Goal: Task Accomplishment & Management: Complete application form

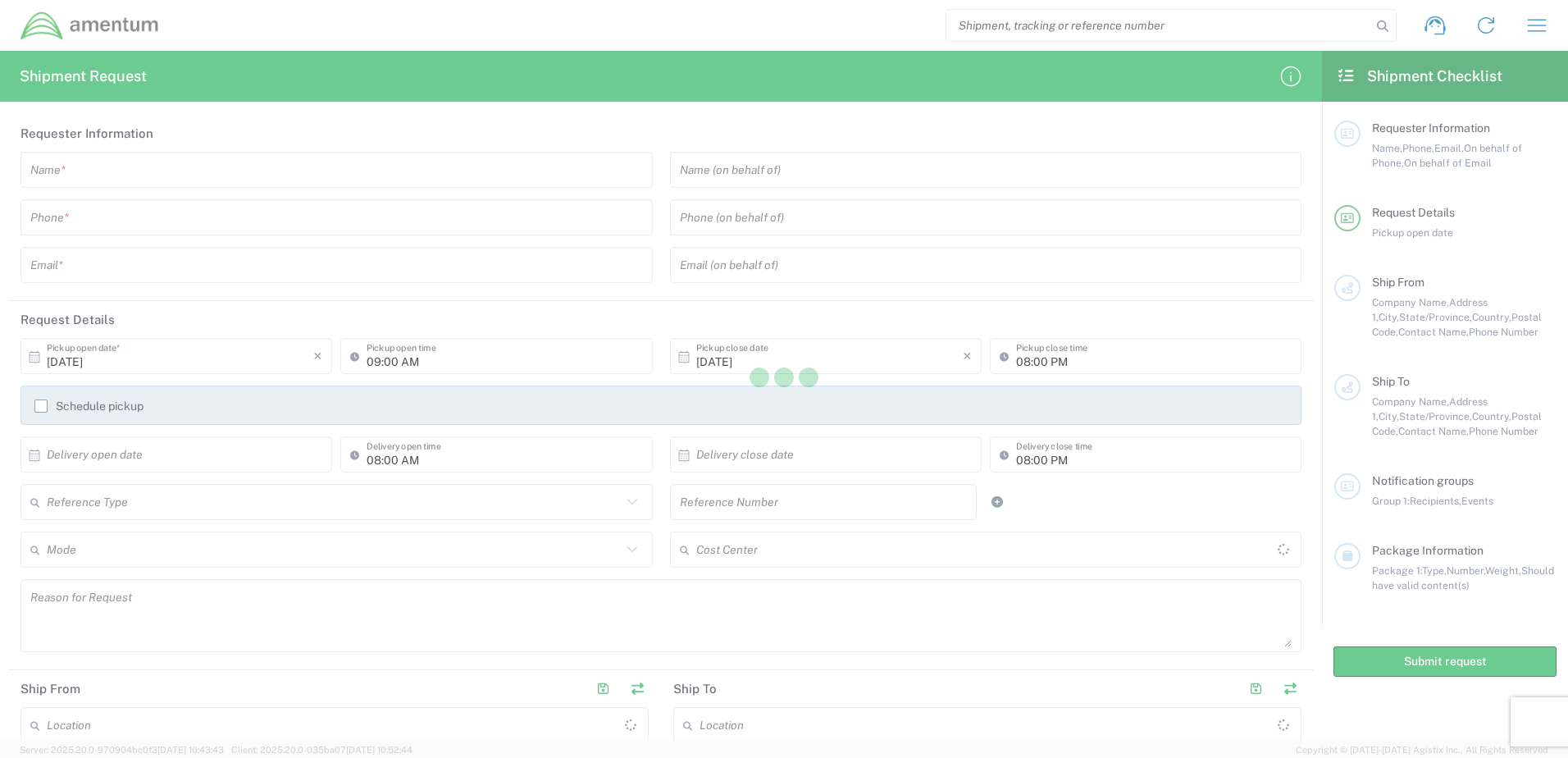
type input "[GEOGRAPHIC_DATA]"
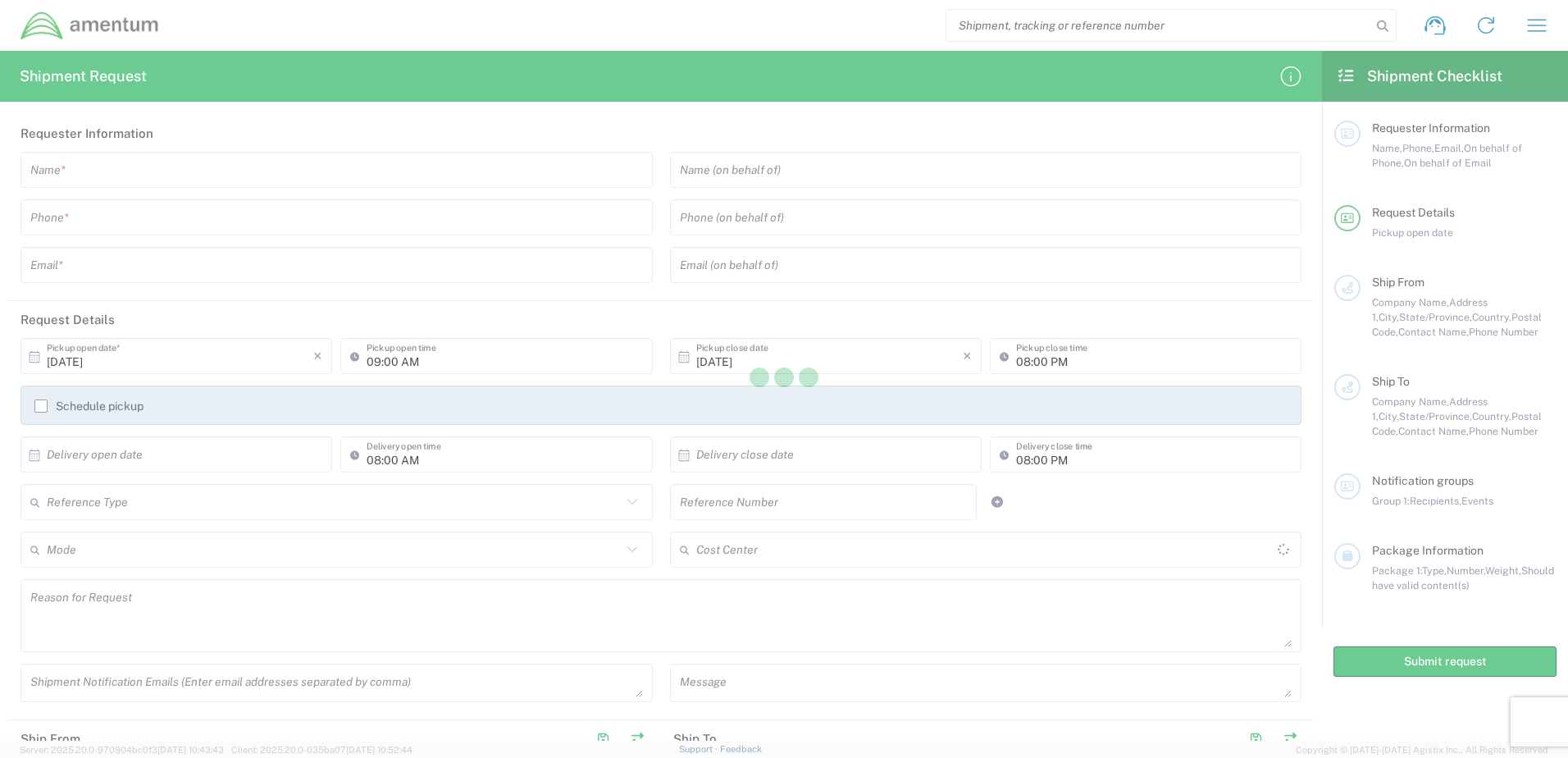
type input "[GEOGRAPHIC_DATA]"
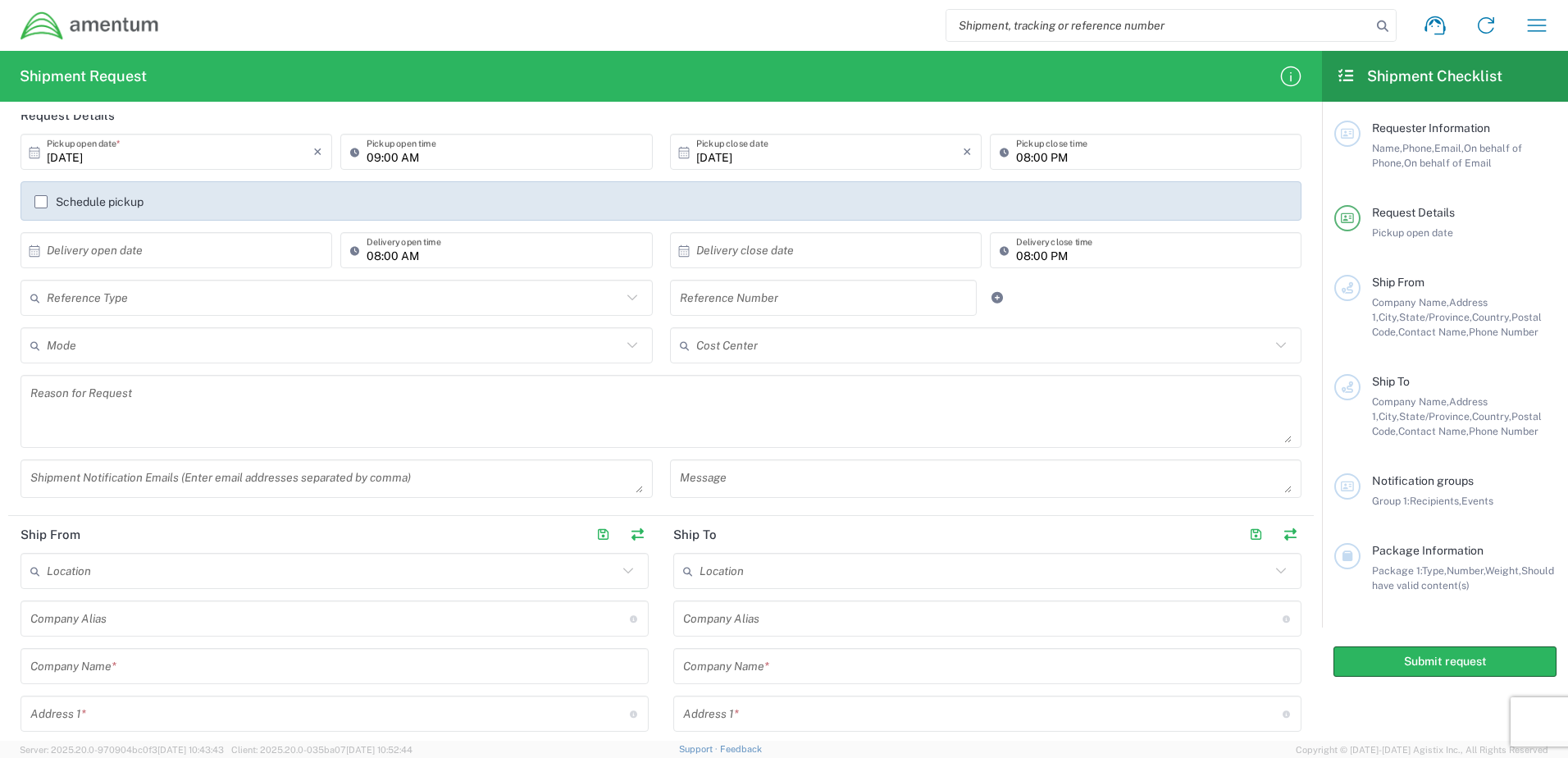
scroll to position [185, 0]
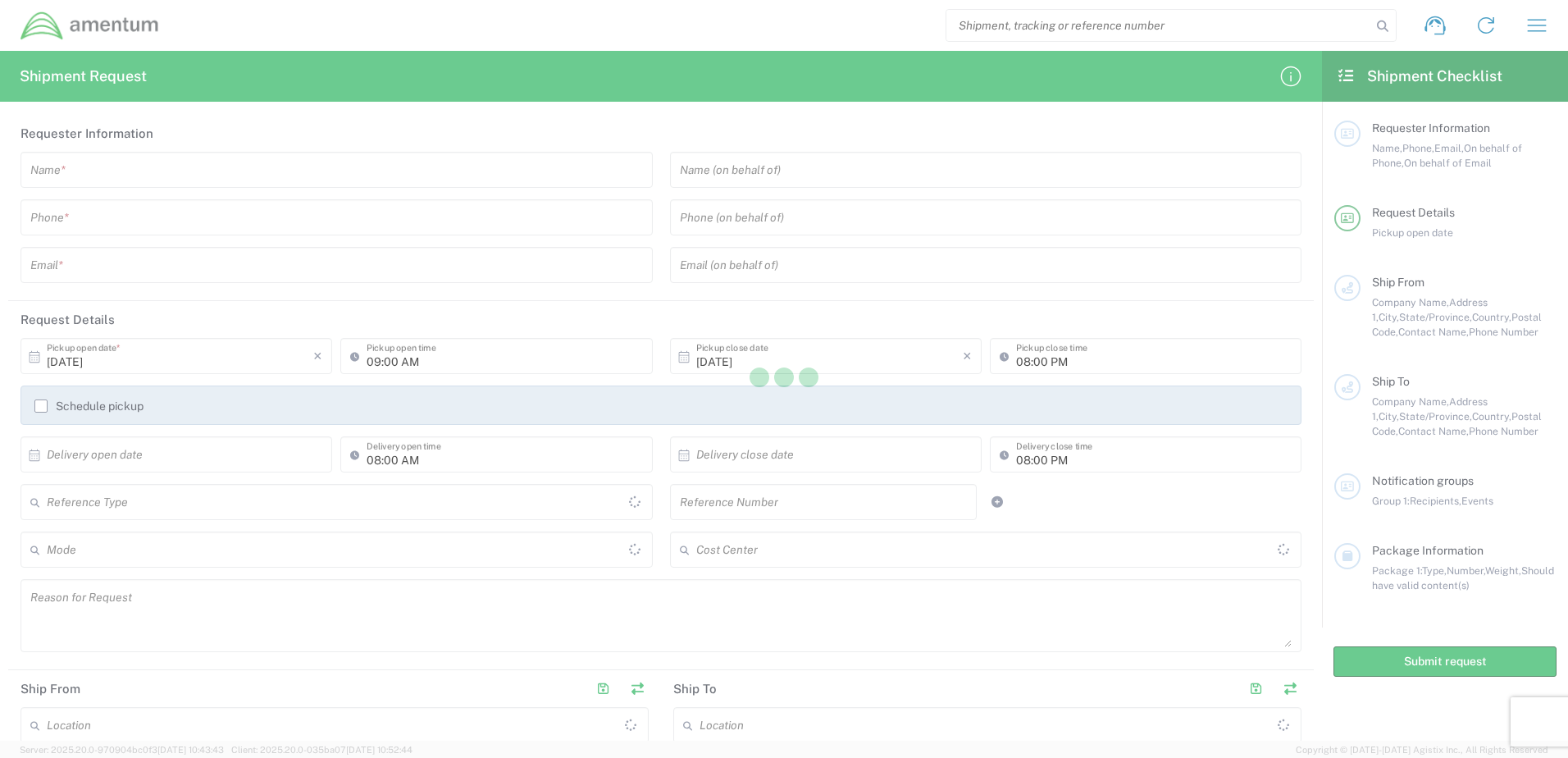
type input "[GEOGRAPHIC_DATA]"
